Goal: Information Seeking & Learning: Learn about a topic

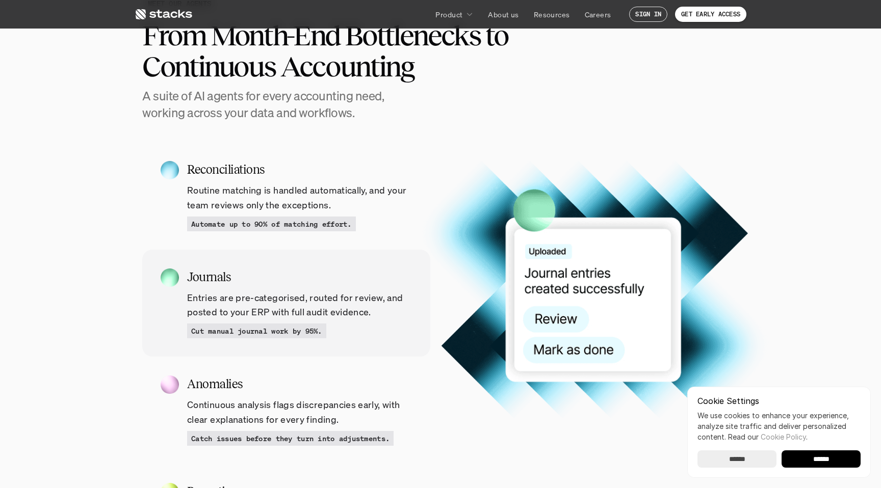
scroll to position [981, 0]
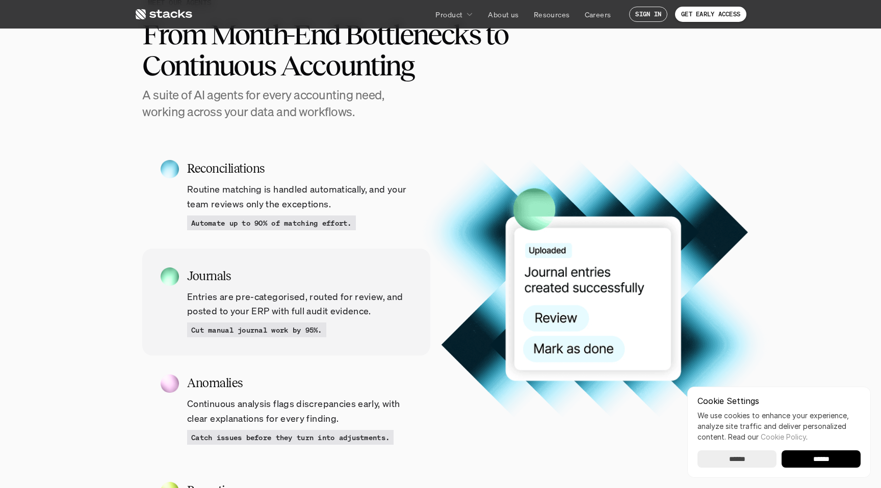
click at [347, 290] on p "Entries are pre-categorised, routed for review, and posted to your ERP with ful…" at bounding box center [299, 305] width 225 height 30
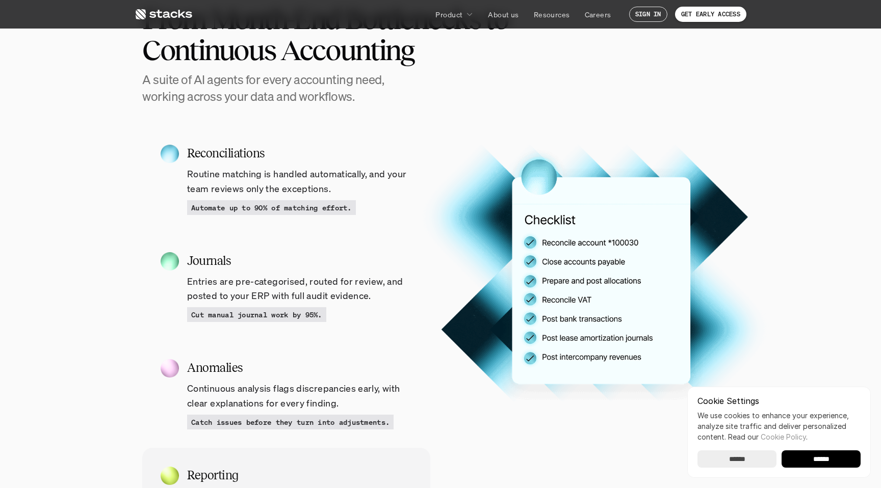
scroll to position [1004, 0]
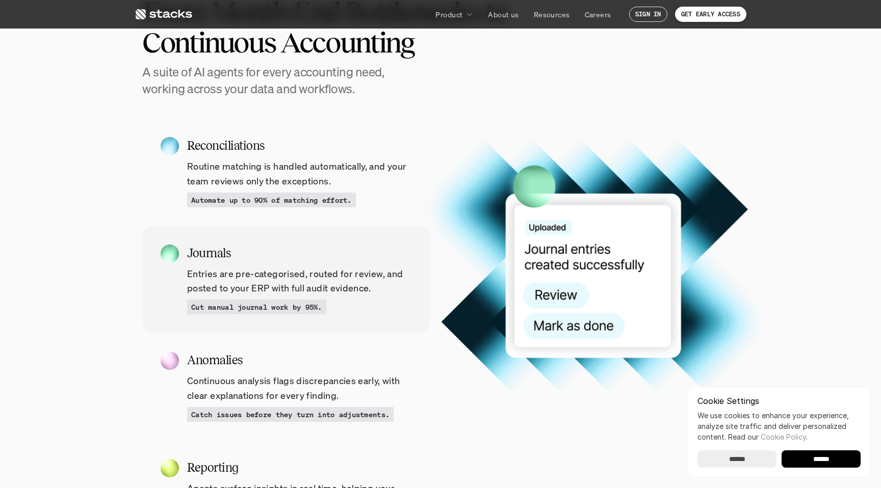
click at [218, 263] on div "Journals Entries are pre-categorised, routed for review, and posted to your ERP…" at bounding box center [299, 279] width 225 height 71
click at [203, 249] on h5 "Journals" at bounding box center [299, 253] width 225 height 18
copy h5 "Journals"
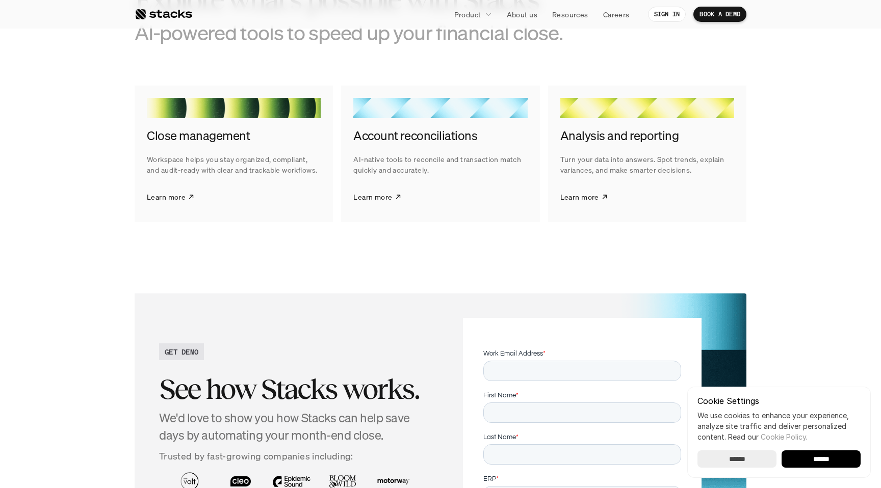
scroll to position [1569, 0]
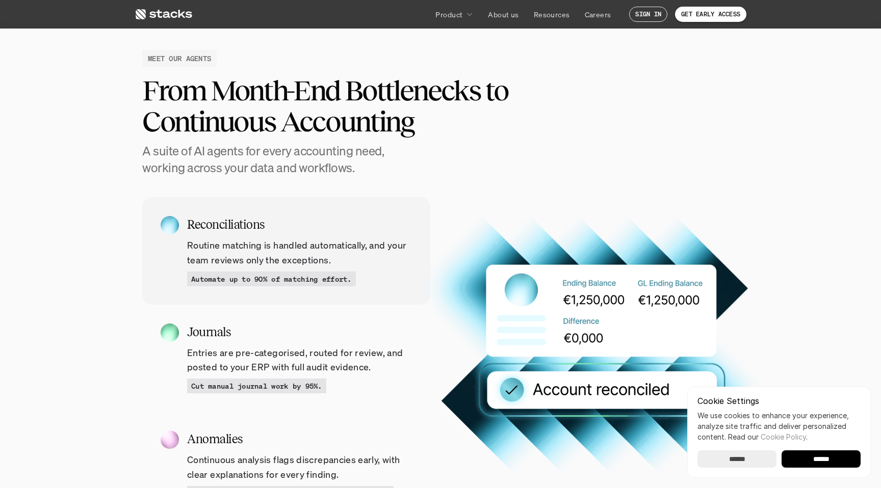
scroll to position [921, 0]
